Goal: Find specific page/section: Find specific page/section

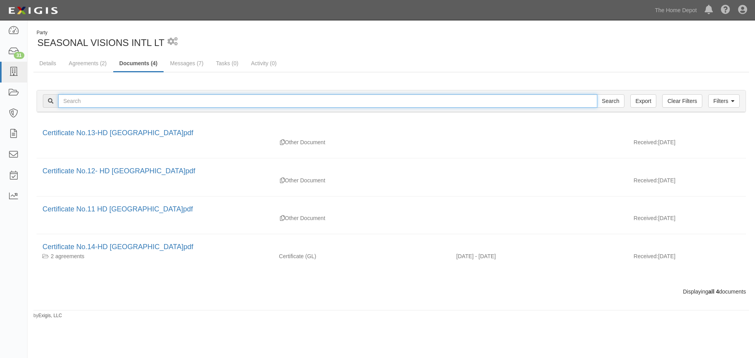
click at [84, 100] on input "text" at bounding box center [327, 100] width 539 height 13
type input "[PERSON_NAME] flood"
click at [597, 94] on input "Search" at bounding box center [611, 100] width 28 height 13
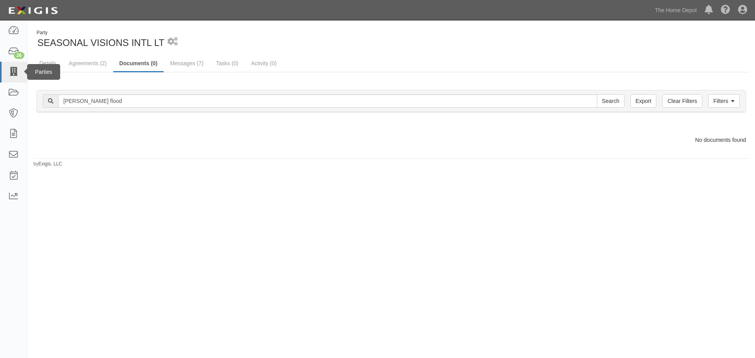
click at [49, 72] on div "Parties" at bounding box center [43, 72] width 33 height 16
click at [13, 73] on icon at bounding box center [13, 72] width 11 height 9
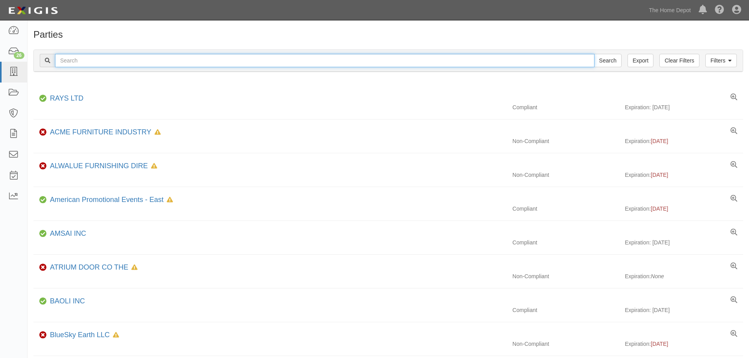
click at [72, 61] on input "text" at bounding box center [325, 60] width 540 height 13
type input "[PERSON_NAME] flood"
click at [594, 54] on input "Search" at bounding box center [608, 60] width 28 height 13
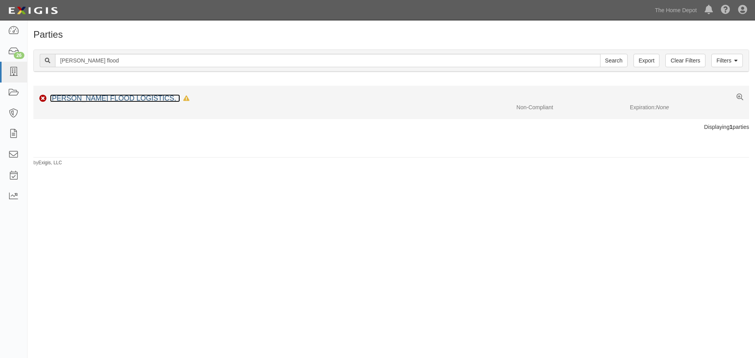
click at [81, 96] on link "[PERSON_NAME] FLOOD LOGISTICS, I" at bounding box center [115, 98] width 130 height 8
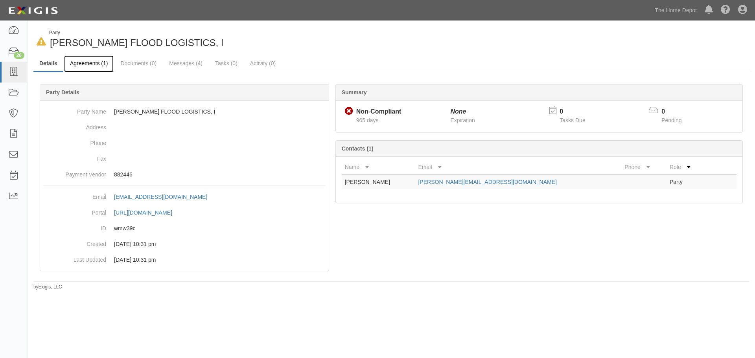
click at [101, 63] on link "Agreements (1)" at bounding box center [89, 63] width 50 height 17
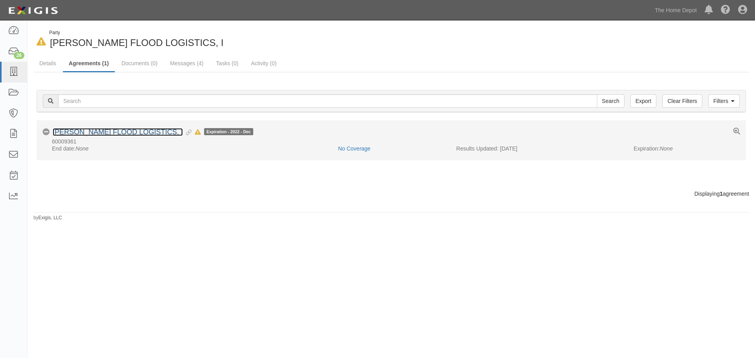
click at [127, 131] on link "[PERSON_NAME] FLOOD LOGISTICS, I" at bounding box center [118, 132] width 130 height 8
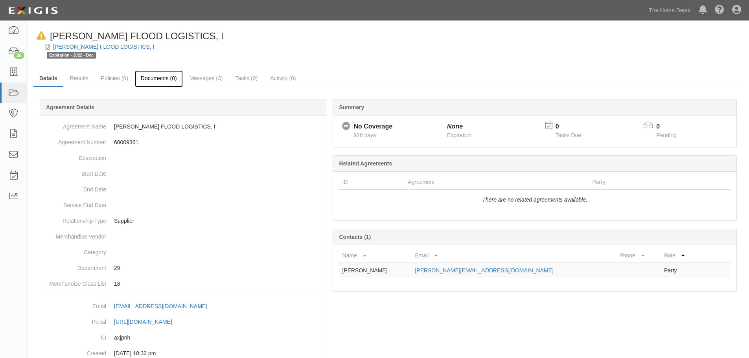
click at [157, 78] on link "Documents (0)" at bounding box center [159, 78] width 48 height 17
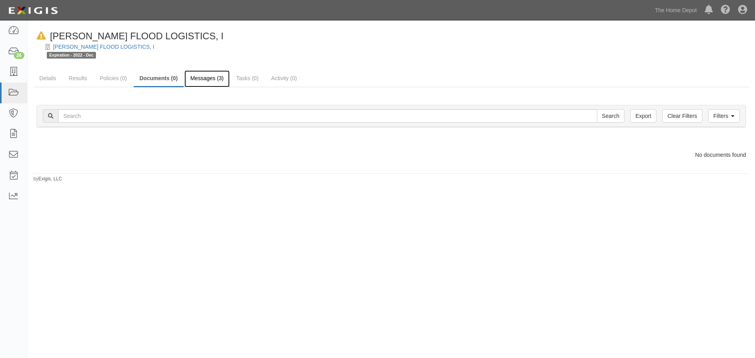
click at [209, 77] on link "Messages (3)" at bounding box center [206, 78] width 45 height 17
